Goal: Task Accomplishment & Management: Use online tool/utility

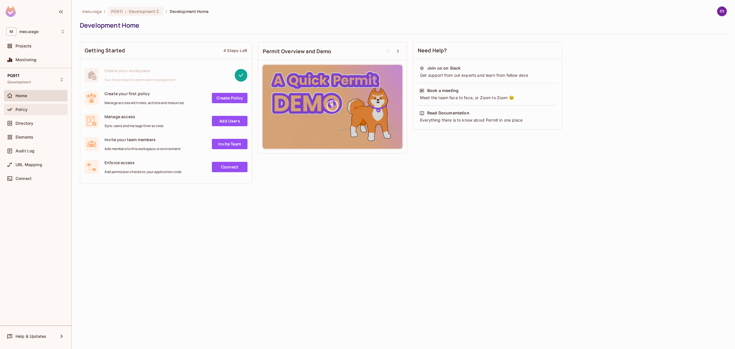
click at [30, 109] on div "Policy" at bounding box center [41, 109] width 50 height 5
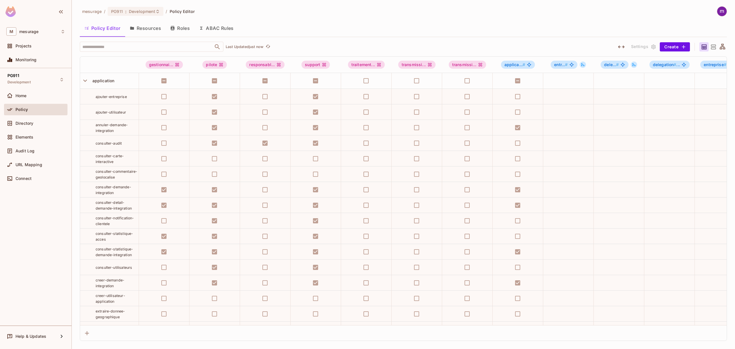
click at [155, 28] on button "Resources" at bounding box center [145, 28] width 40 height 14
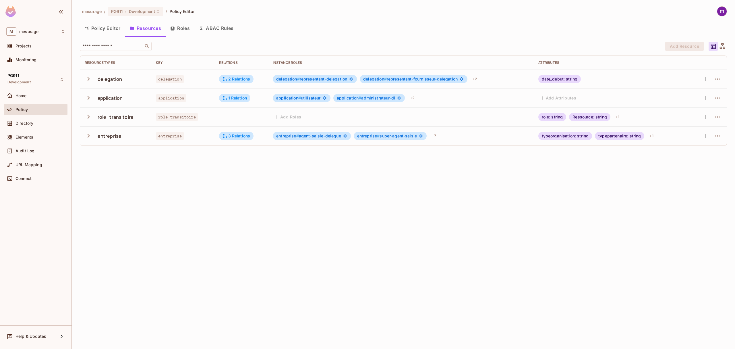
click at [87, 136] on icon "button" at bounding box center [89, 136] width 8 height 8
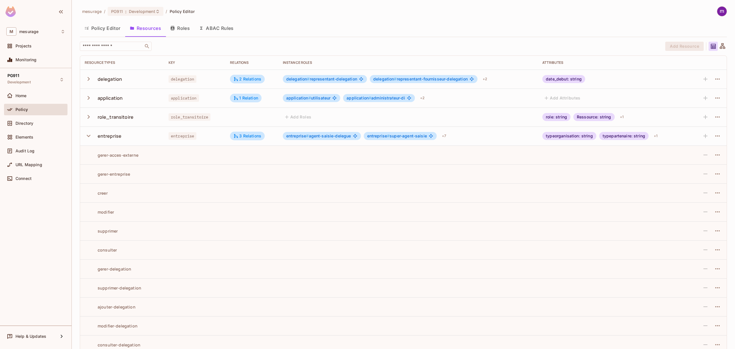
click at [101, 194] on div "creer" at bounding box center [96, 192] width 23 height 5
